Goal: Information Seeking & Learning: Find specific fact

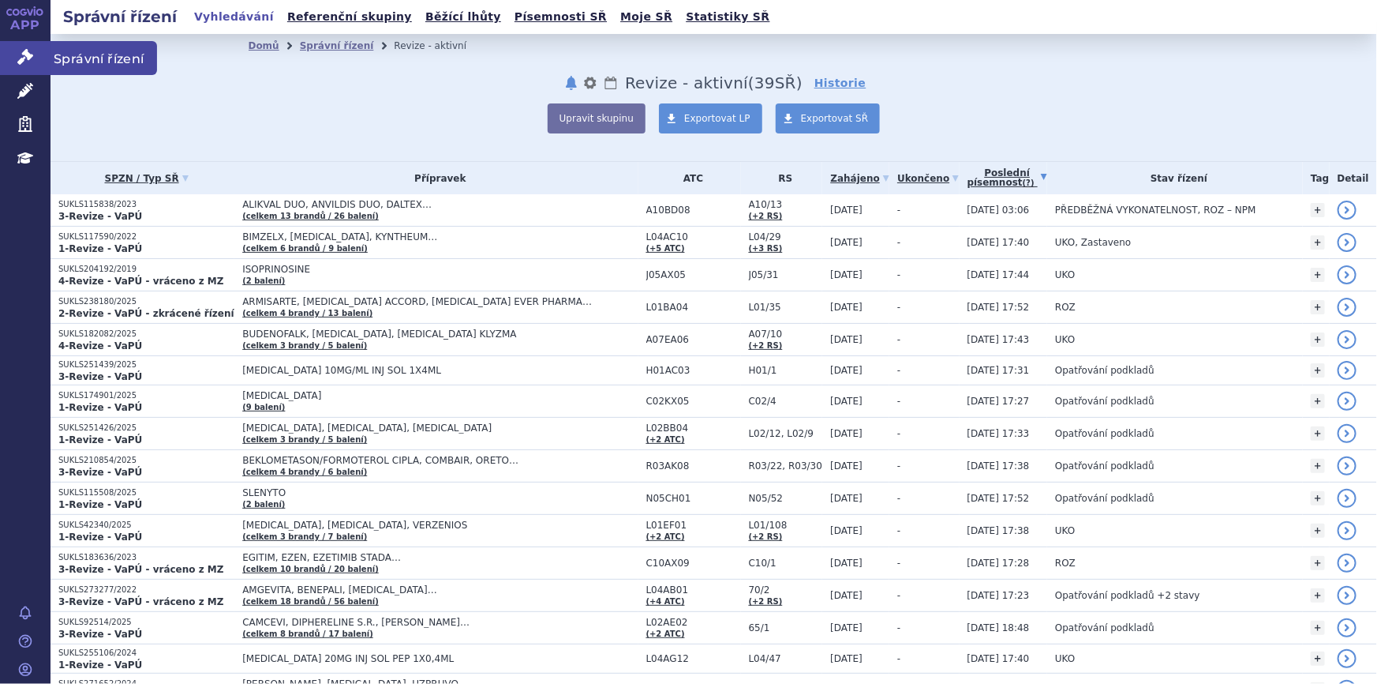
click at [13, 54] on link "Správní řízení" at bounding box center [25, 57] width 51 height 33
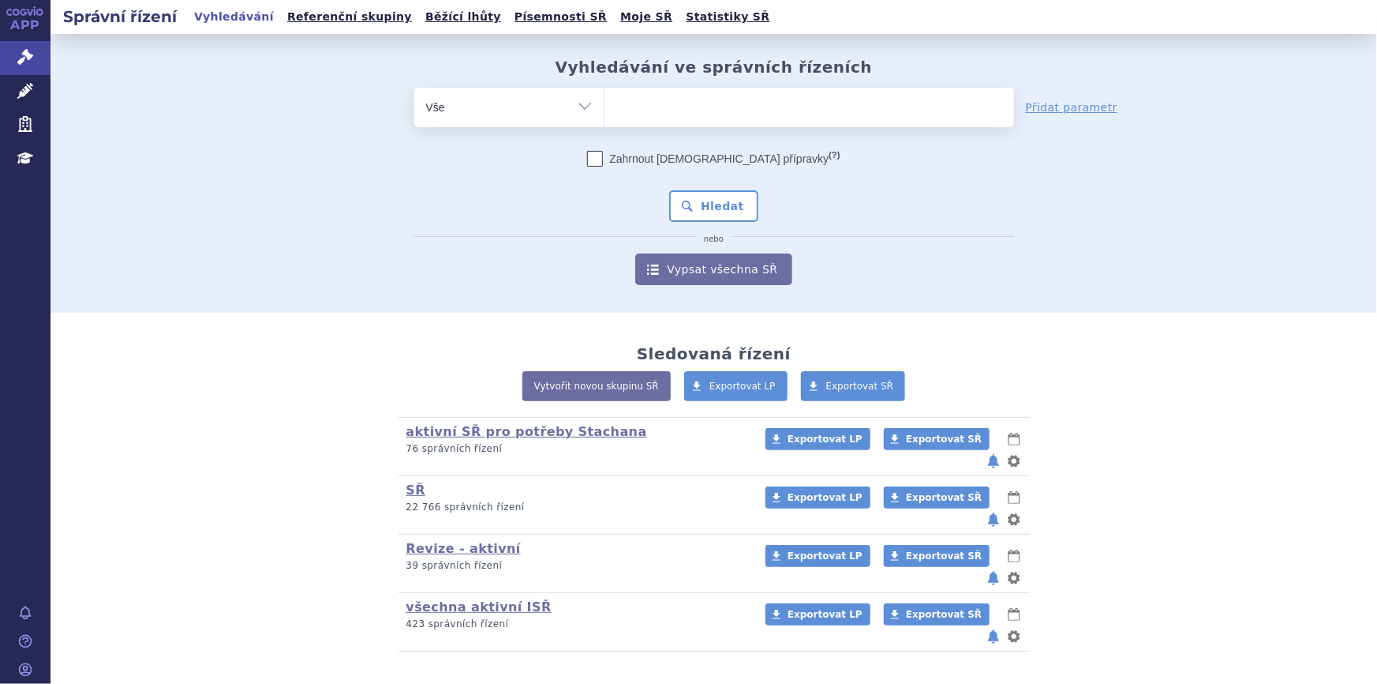
click at [672, 119] on ul at bounding box center [810, 104] width 410 height 33
click at [605, 119] on select at bounding box center [604, 106] width 1 height 39
paste input "0004160"
type input "0004160"
select select "0004160"
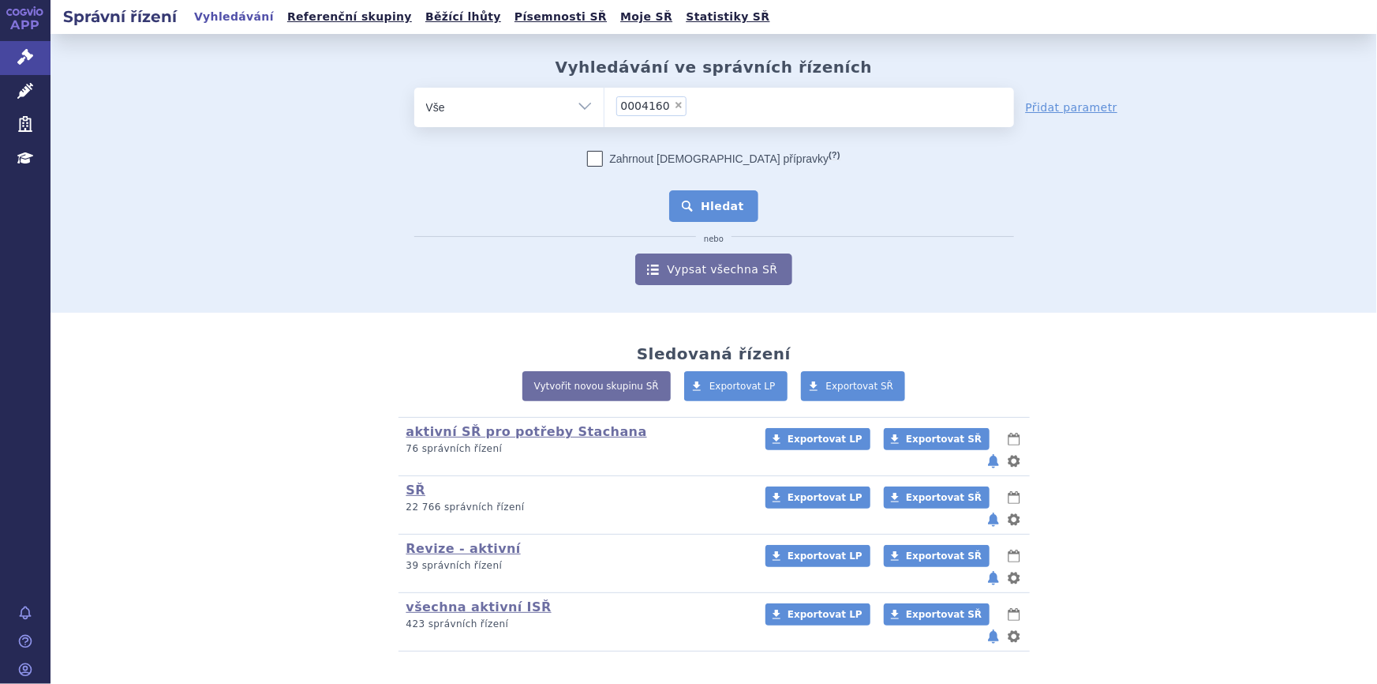
click at [685, 206] on button "Hledat" at bounding box center [713, 206] width 89 height 32
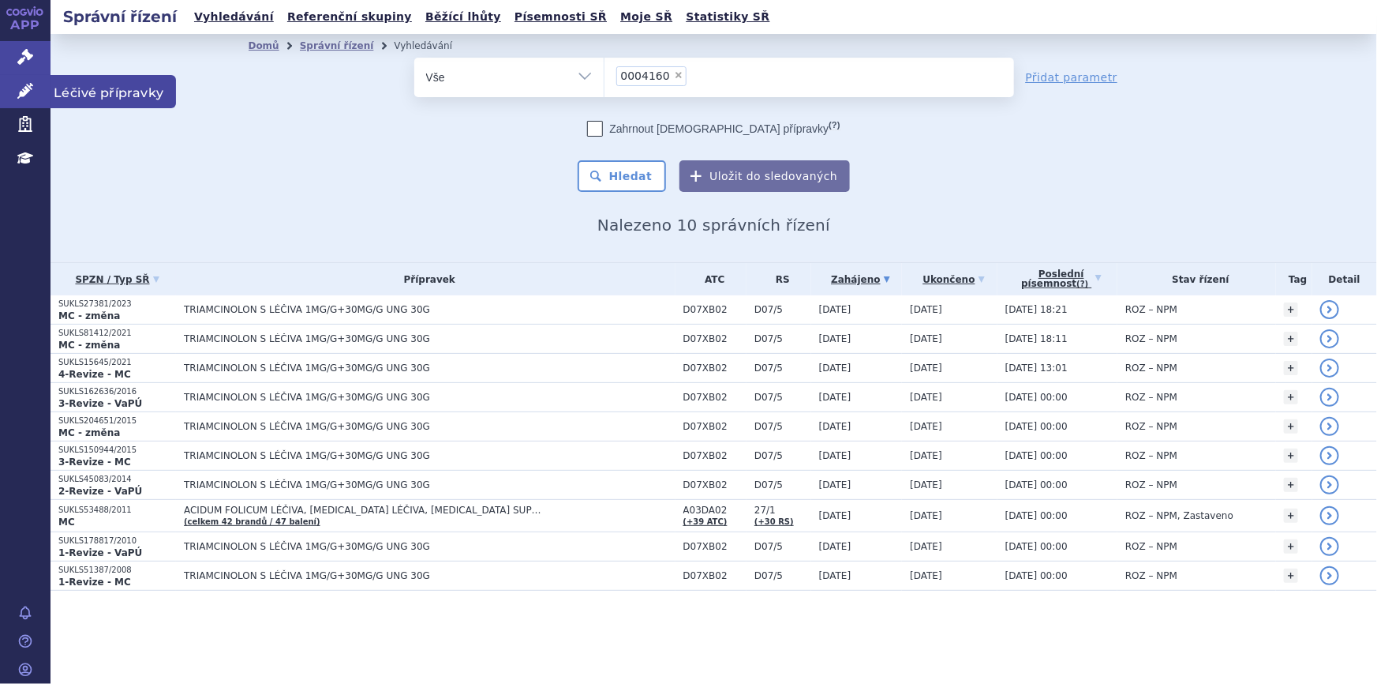
click at [18, 94] on icon at bounding box center [25, 91] width 16 height 16
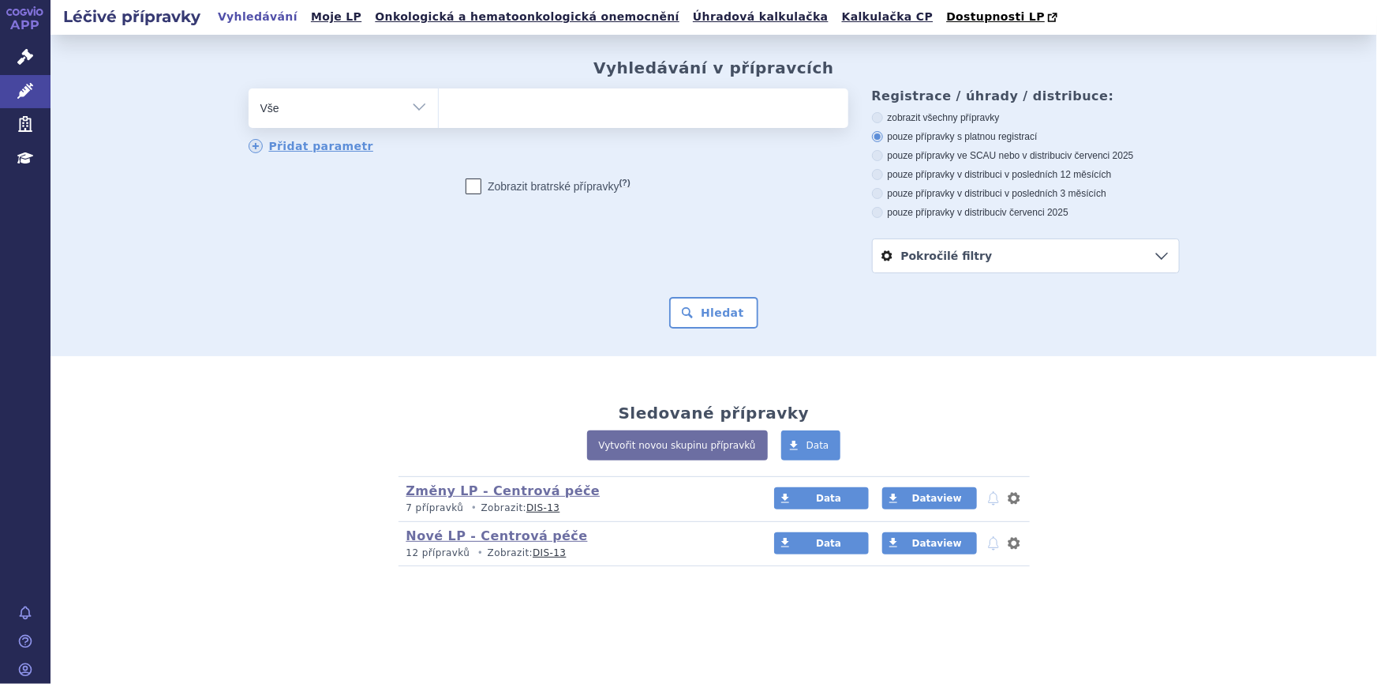
click at [654, 106] on ul at bounding box center [644, 104] width 410 height 33
click at [439, 106] on select at bounding box center [438, 107] width 1 height 39
paste input "0004160"
type input "0004160"
select select "0004160"
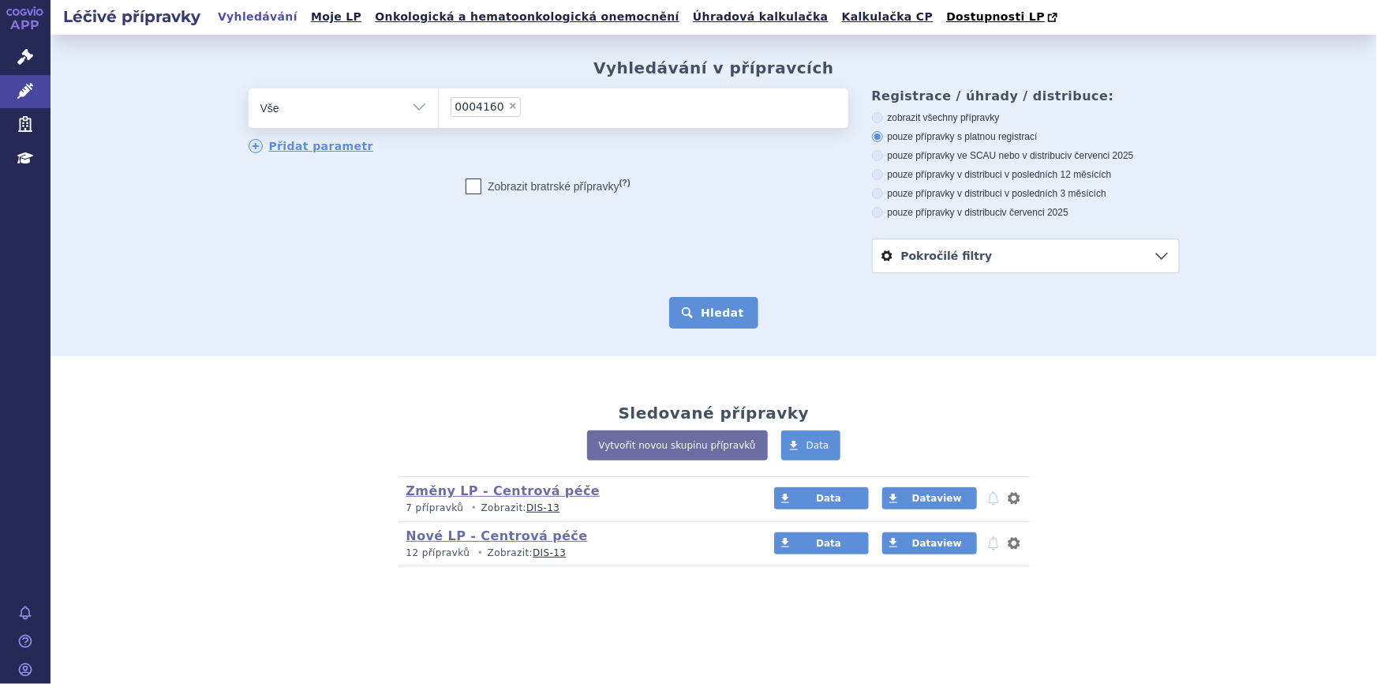
click at [702, 317] on button "Hledat" at bounding box center [713, 313] width 89 height 32
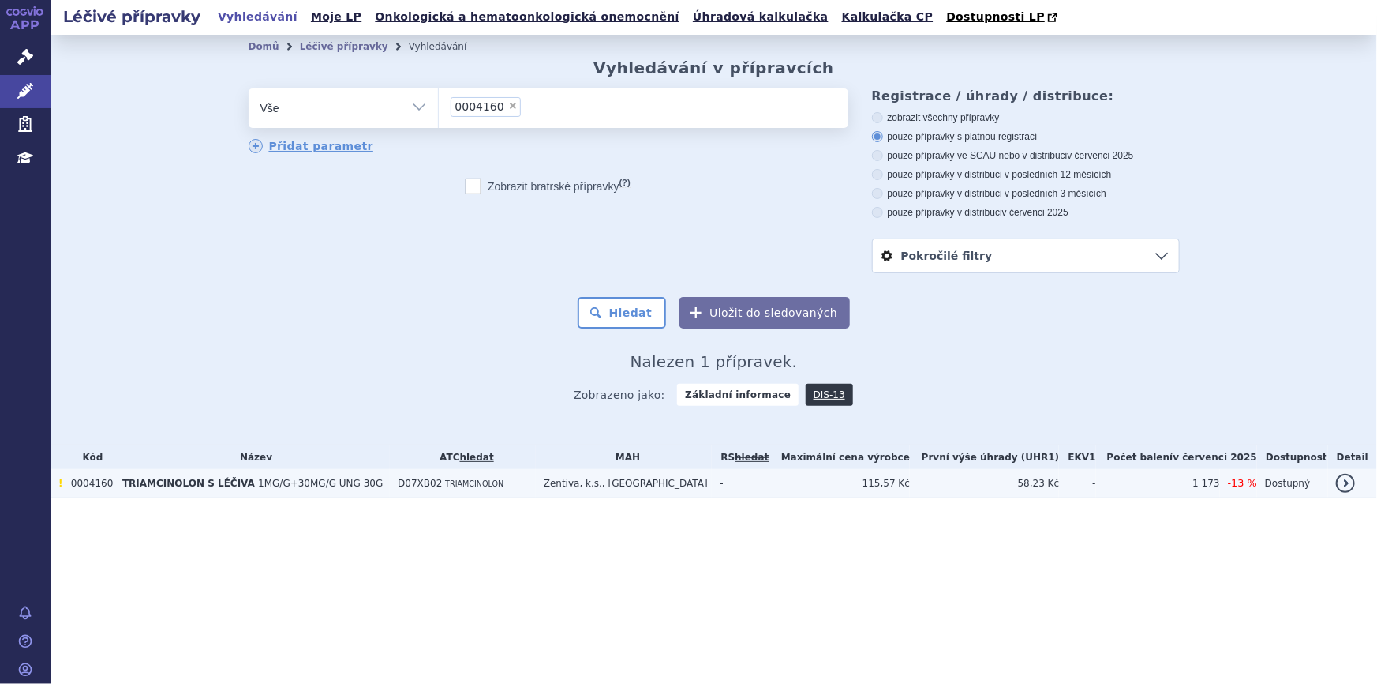
click at [536, 488] on td "D07XB02 TRIAMCINOLON" at bounding box center [463, 483] width 146 height 29
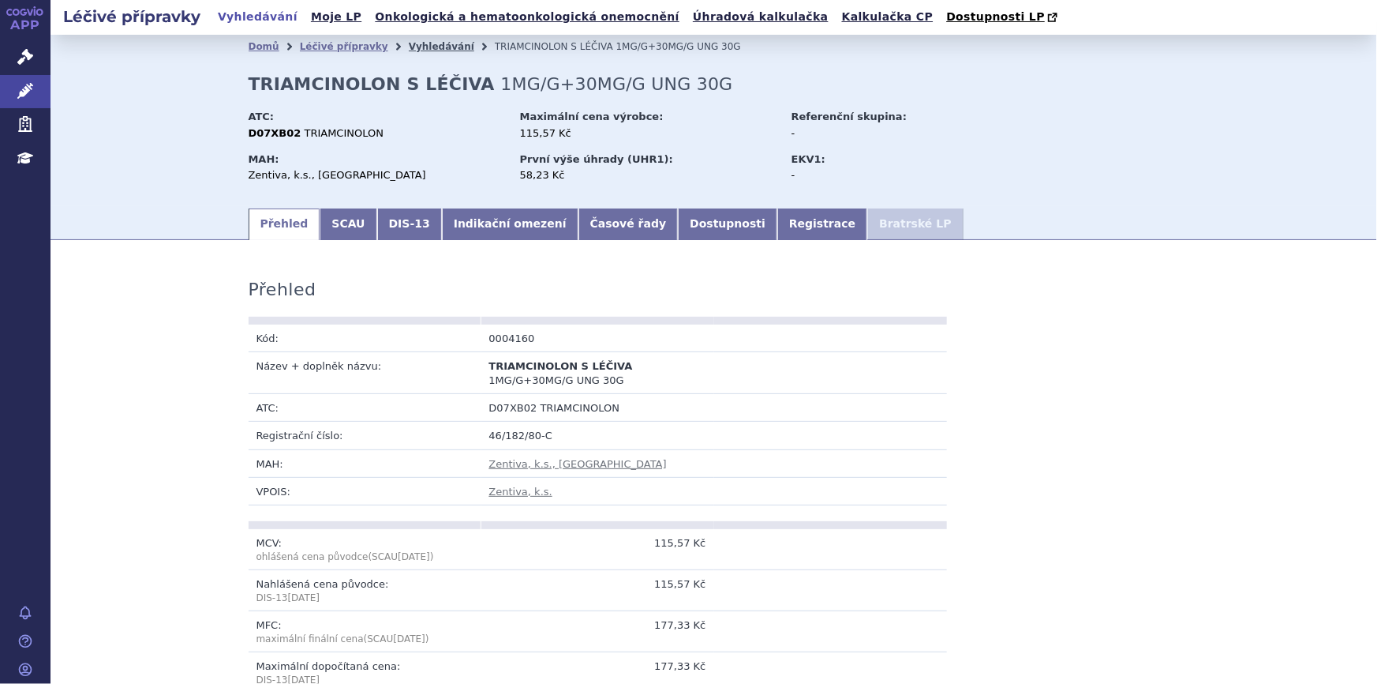
click at [409, 51] on link "Vyhledávání" at bounding box center [442, 46] width 66 height 11
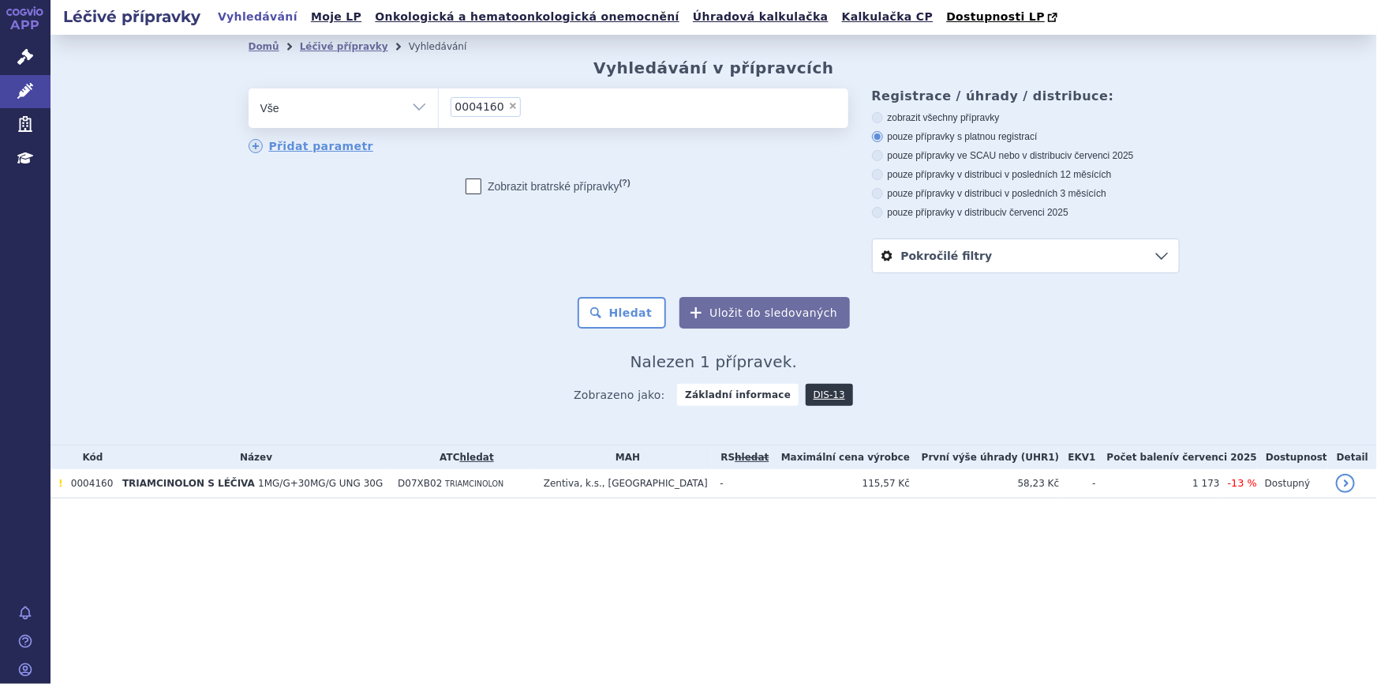
click at [508, 108] on span "×" at bounding box center [512, 105] width 9 height 9
click at [439, 108] on select "0004160" at bounding box center [438, 107] width 1 height 39
select select
type input "0272084"
select select "0272084"
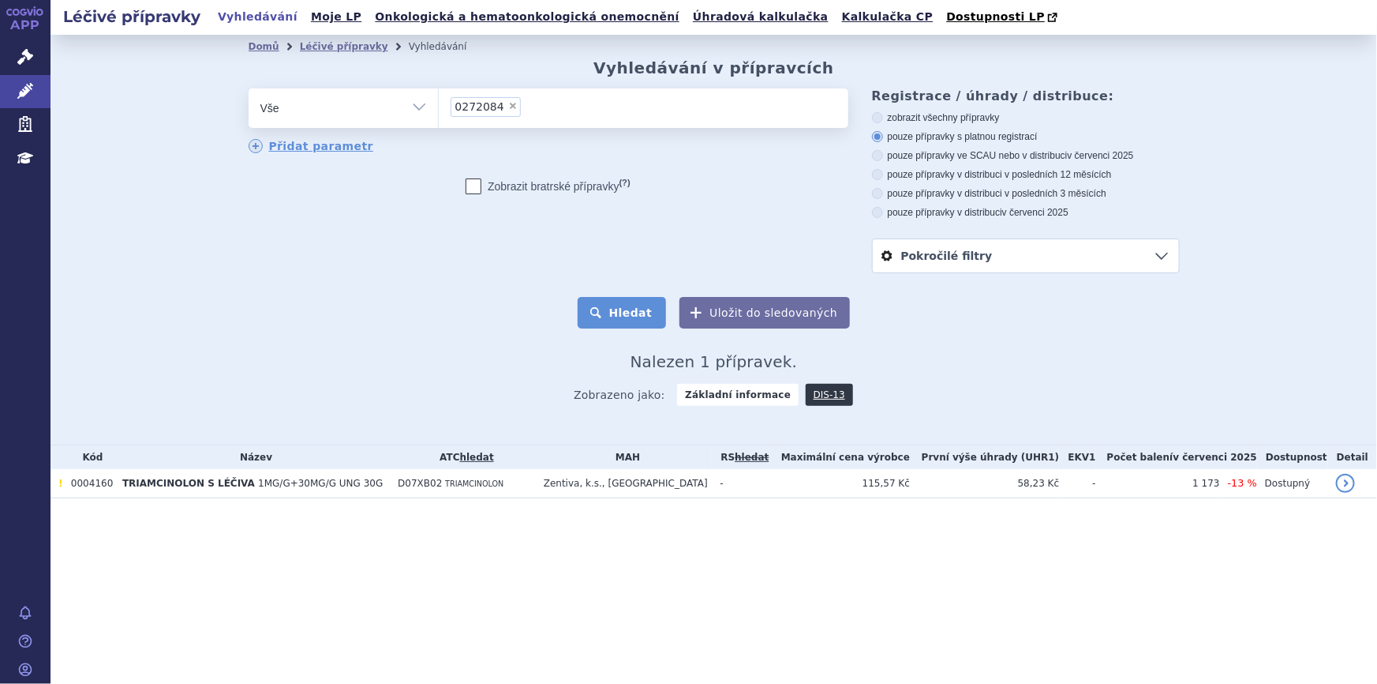
click at [630, 321] on button "Hledat" at bounding box center [622, 313] width 89 height 32
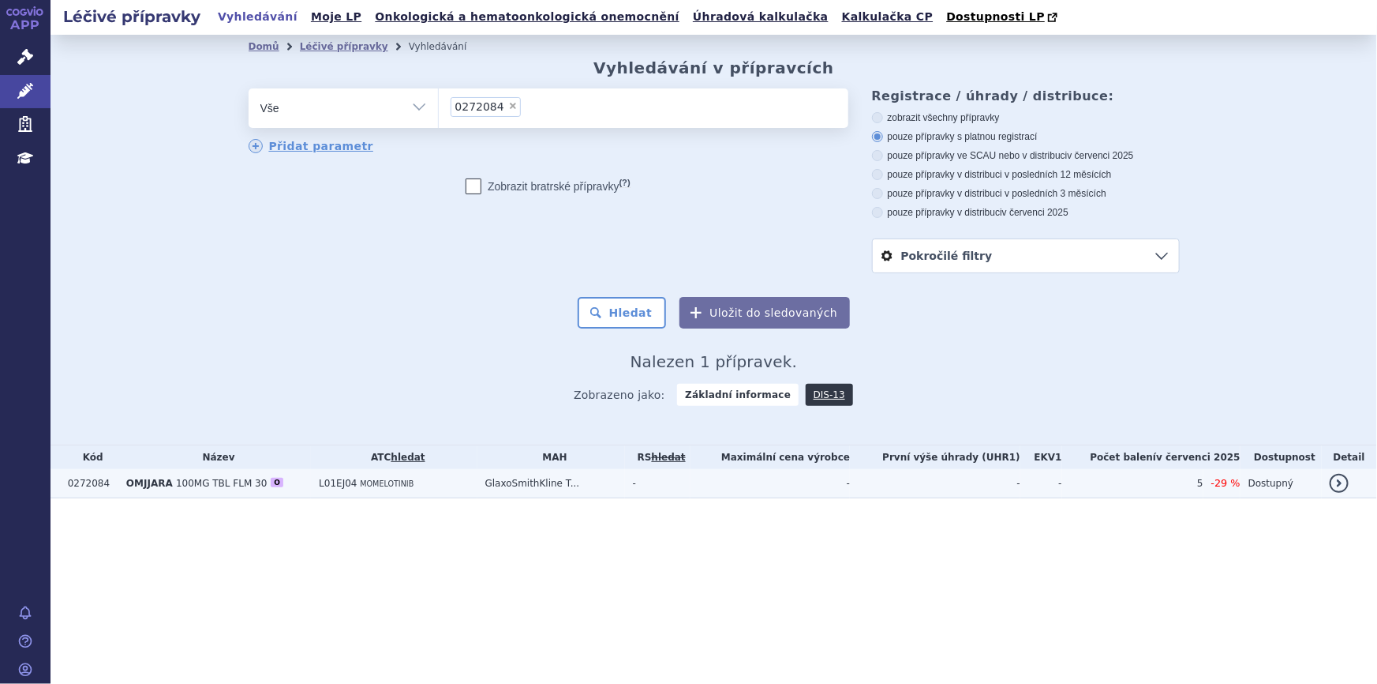
click at [477, 489] on td "L01EJ04 MOMELOTINIB" at bounding box center [394, 483] width 166 height 29
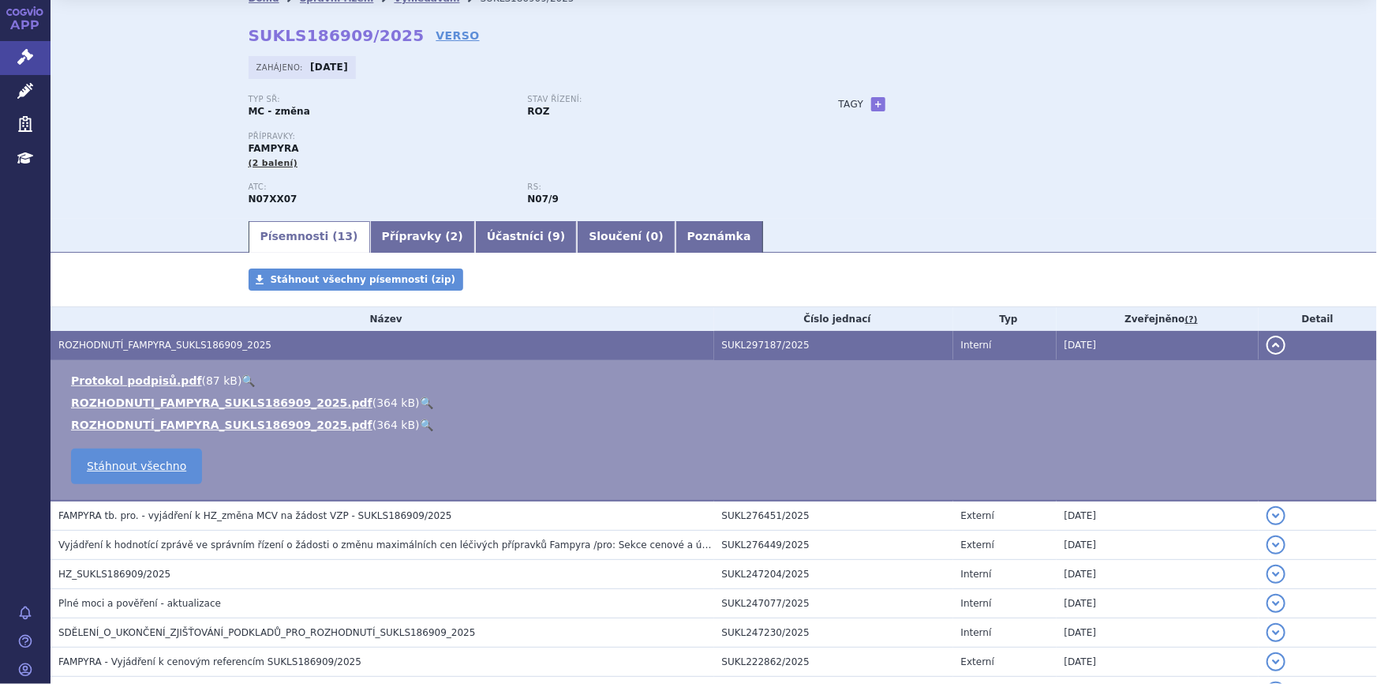
scroll to position [71, 0]
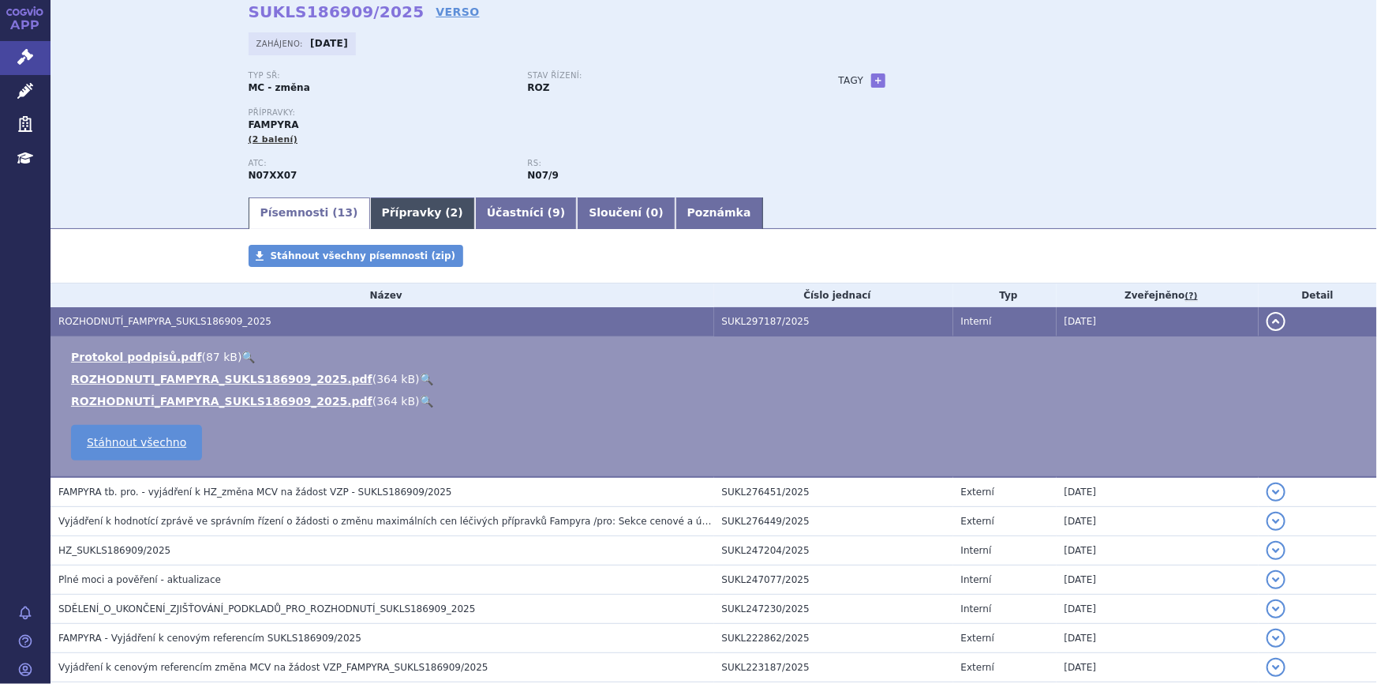
click at [394, 208] on link "Přípravky ( 2 )" at bounding box center [422, 213] width 105 height 32
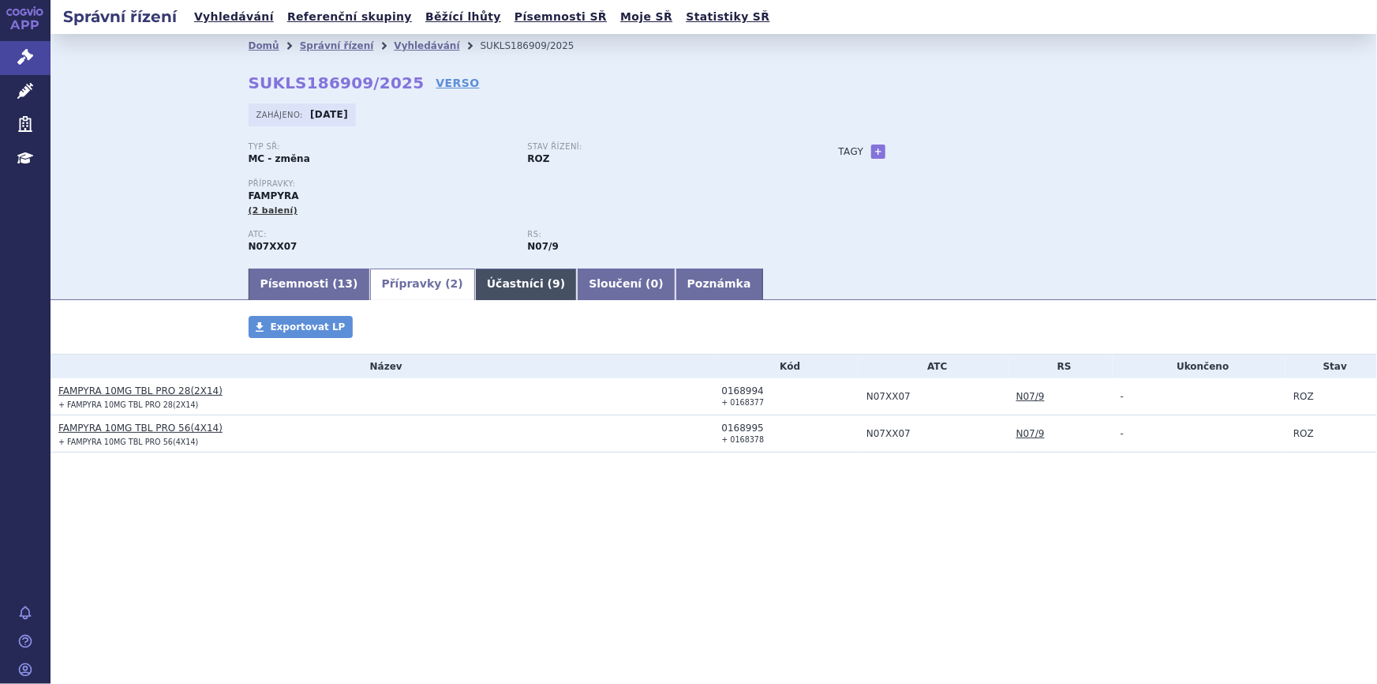
click at [482, 278] on link "Účastníci ( 9 )" at bounding box center [526, 284] width 102 height 32
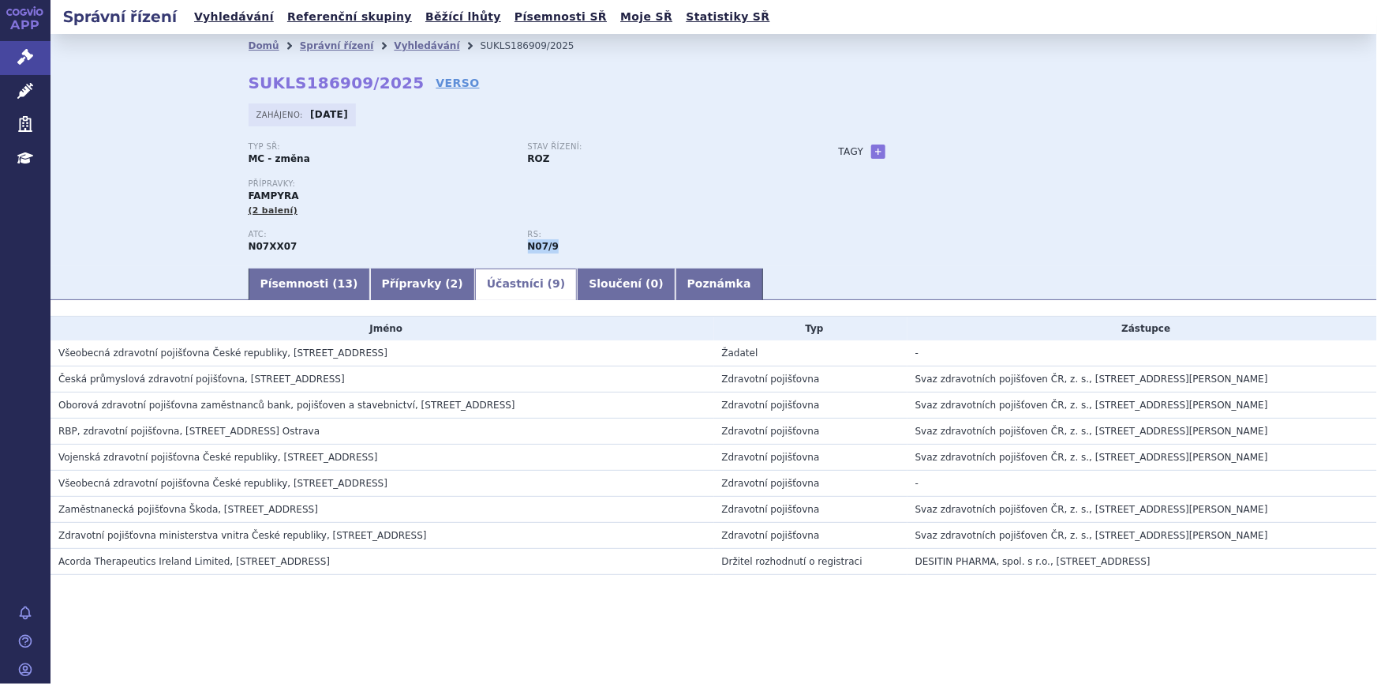
drag, startPoint x: 528, startPoint y: 247, endPoint x: 556, endPoint y: 245, distance: 28.5
click at [556, 245] on div "RS: N07/9" at bounding box center [667, 242] width 279 height 24
copy strong "N07/9"
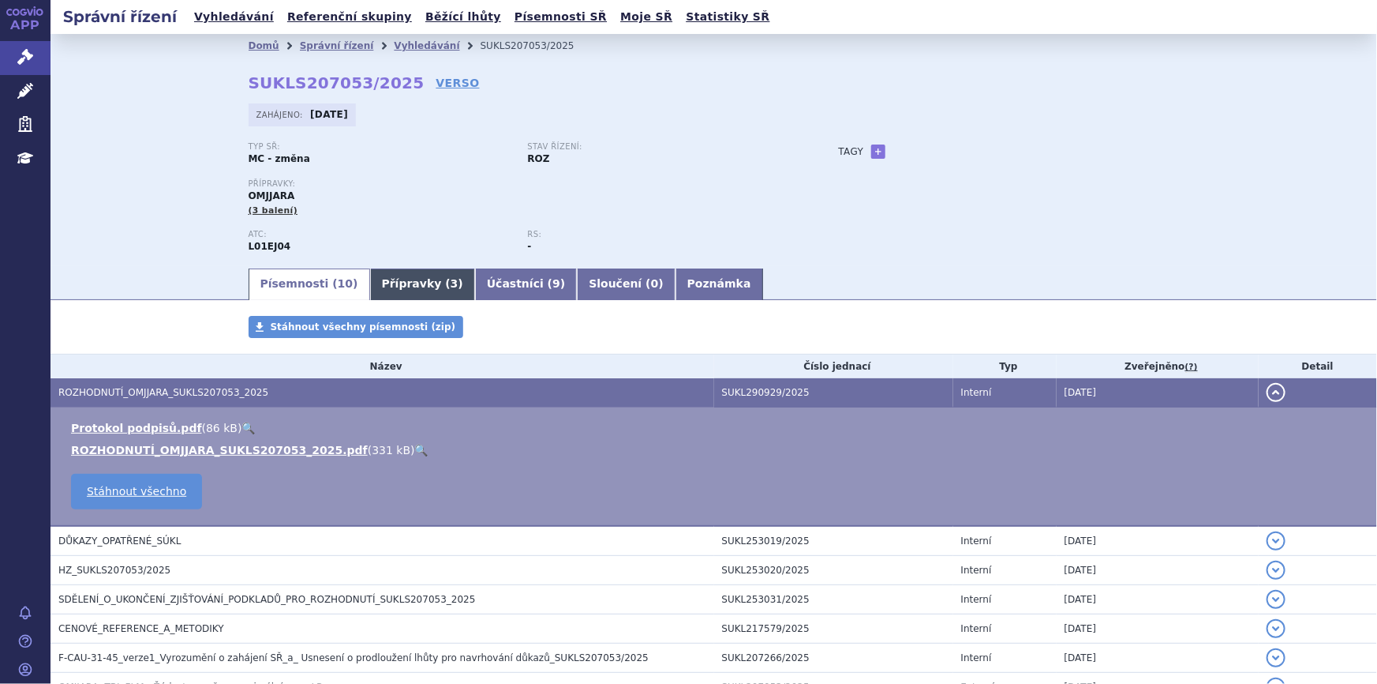
click at [392, 288] on link "Přípravky ( 3 )" at bounding box center [422, 284] width 105 height 32
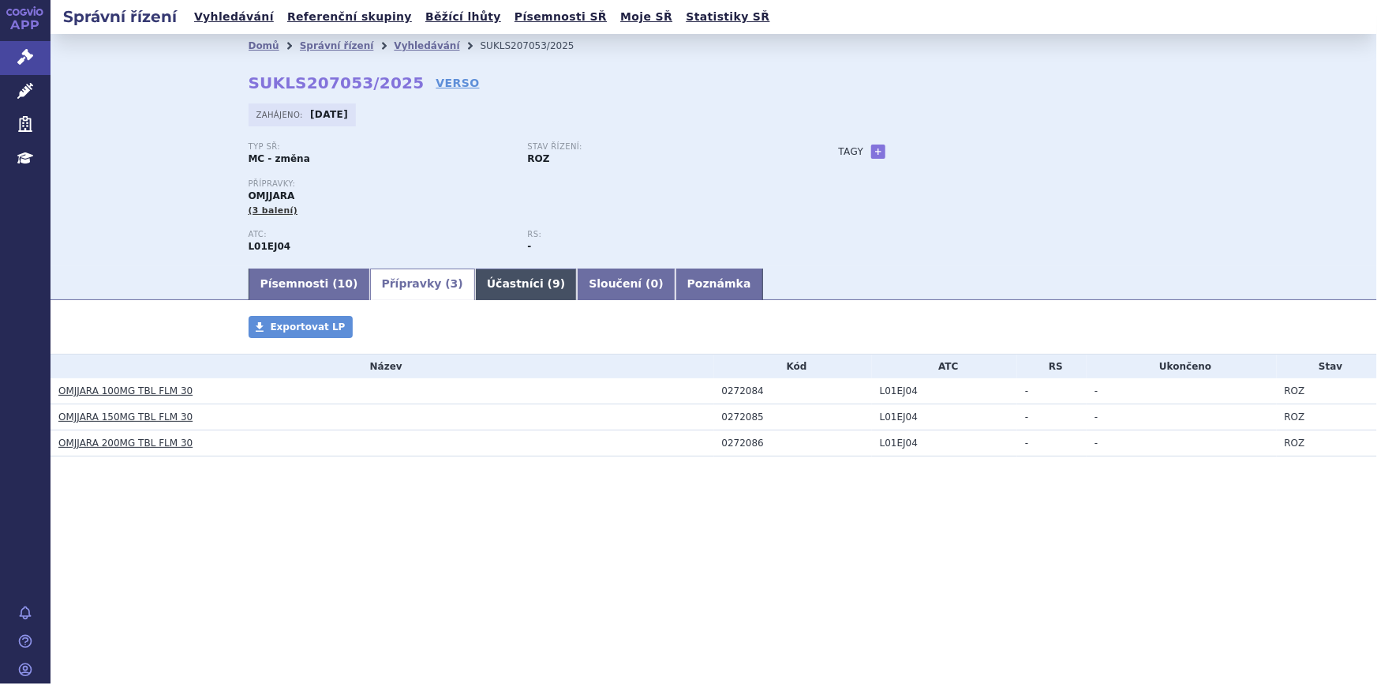
click at [485, 284] on link "Účastníci ( 9 )" at bounding box center [526, 284] width 102 height 32
